Goal: Use online tool/utility: Utilize a website feature to perform a specific function

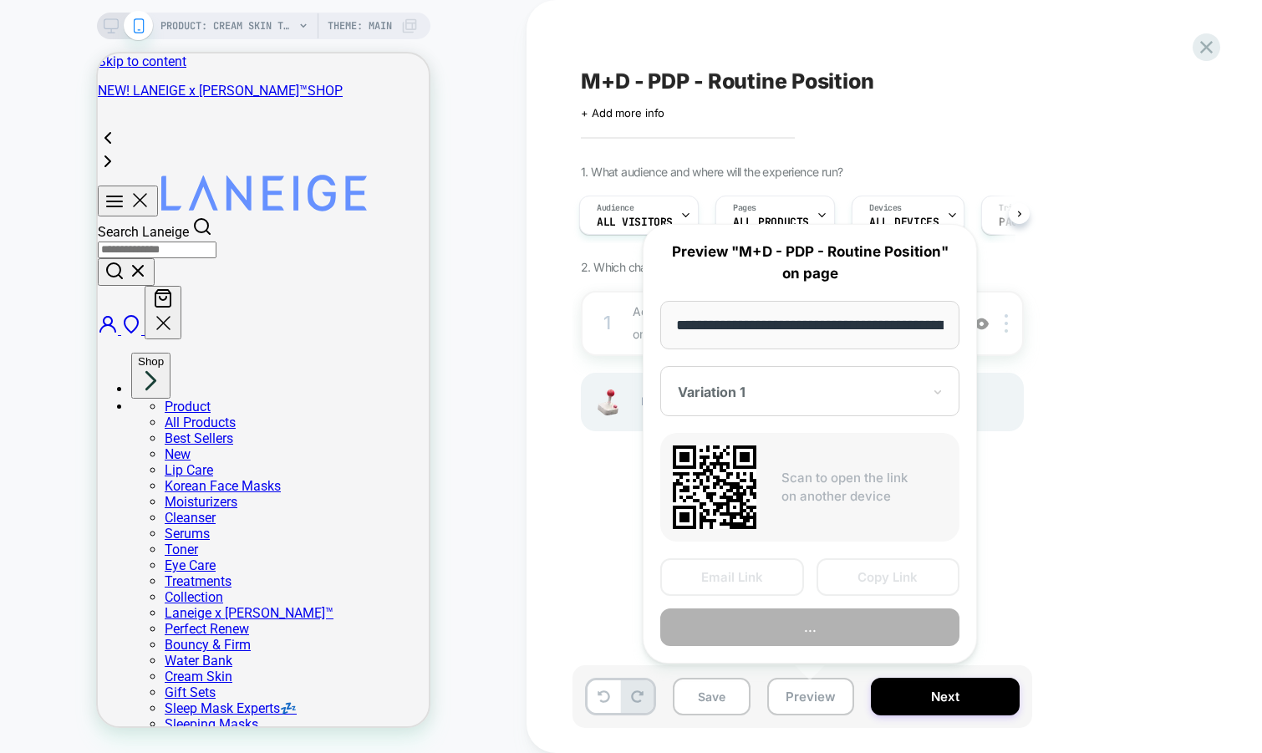
scroll to position [0, 275]
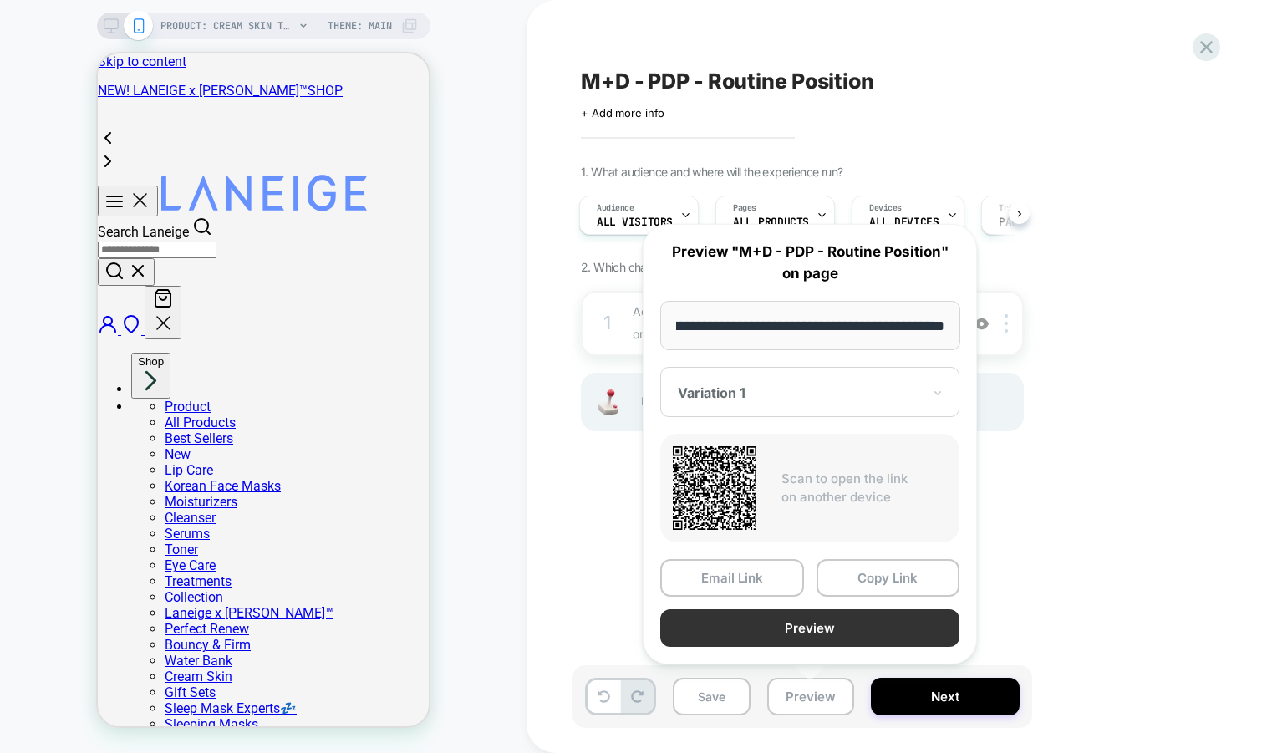
click at [0, 0] on button "Preview" at bounding box center [0, 0] width 0 height 0
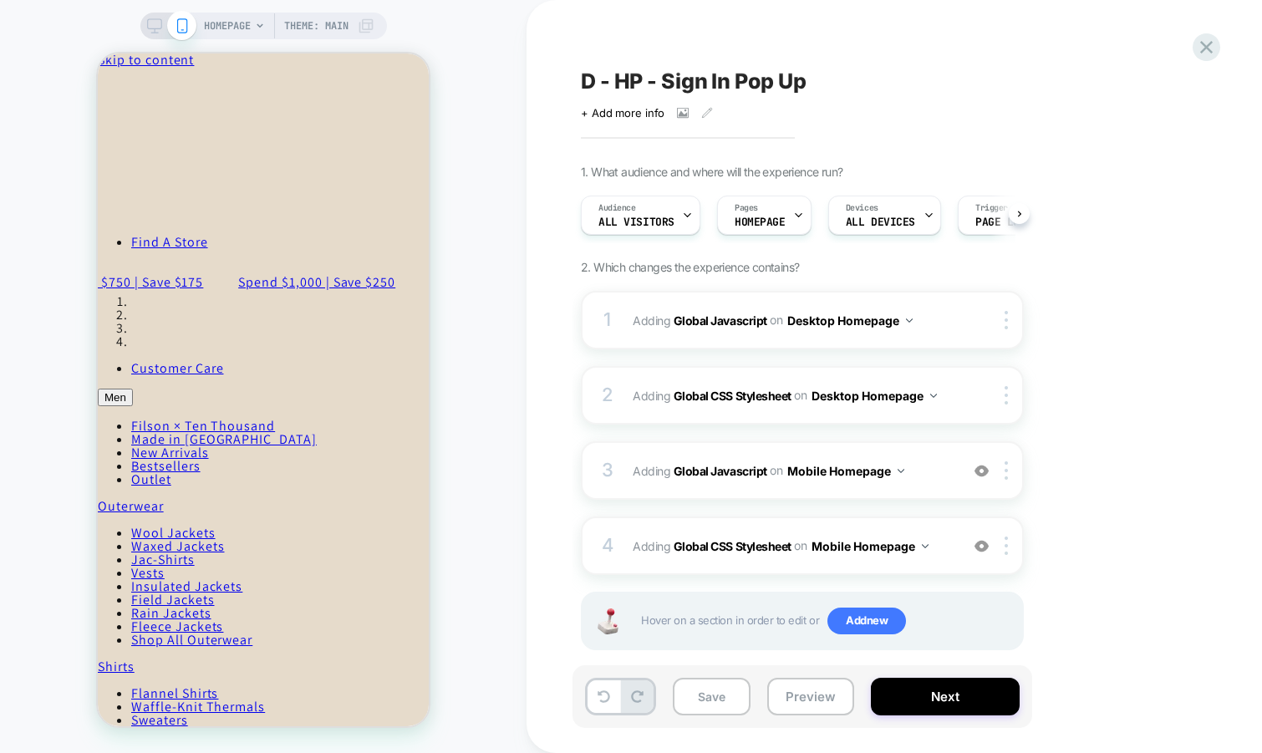
scroll to position [0, 1]
click at [331, 169] on button "Preview" at bounding box center [165, 169] width 331 height 0
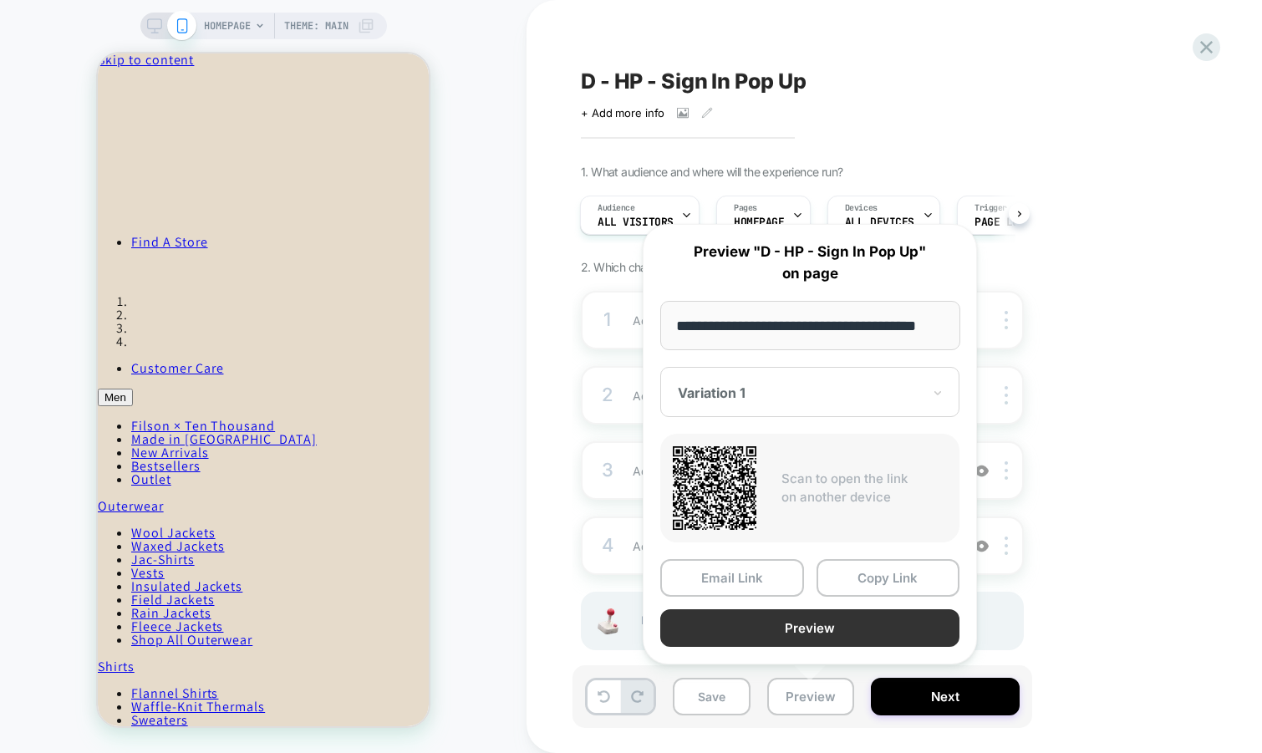
scroll to position [0, 0]
click at [802, 620] on button "Preview" at bounding box center [809, 628] width 299 height 38
